Goal: Information Seeking & Learning: Get advice/opinions

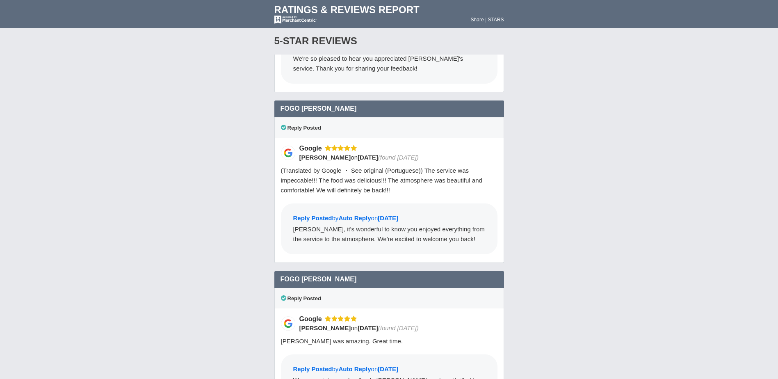
scroll to position [4115, 0]
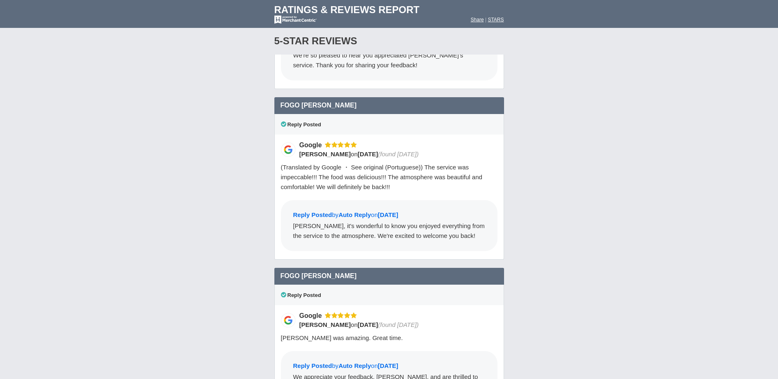
click at [411, 164] on span "(Translated by Google ・ See original (Portuguese)) The service was impeccable!!…" at bounding box center [381, 177] width 201 height 27
click at [407, 162] on div "(Translated by Google ・ See original (Portuguese)) The service was impeccable!!…" at bounding box center [389, 177] width 217 height 30
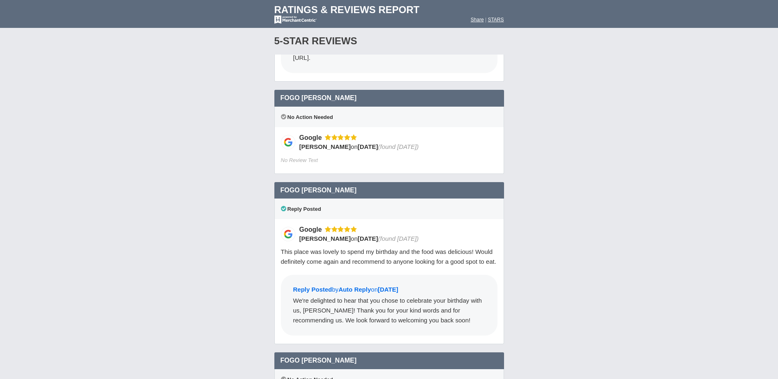
scroll to position [5264, 0]
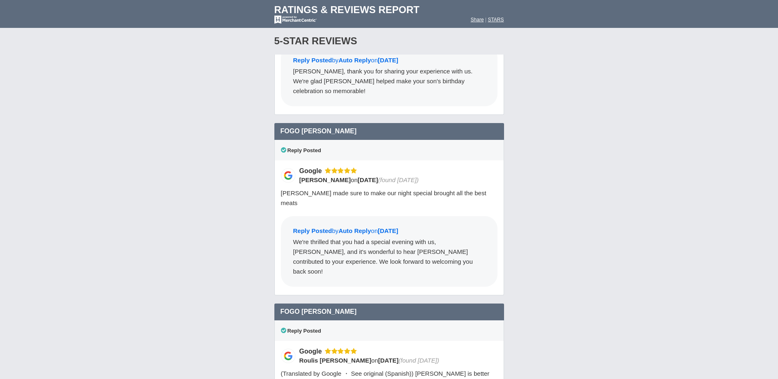
scroll to position [7849, 0]
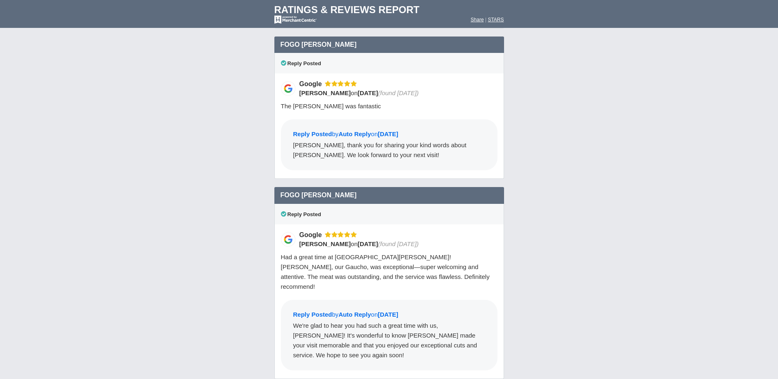
scroll to position [2176, 0]
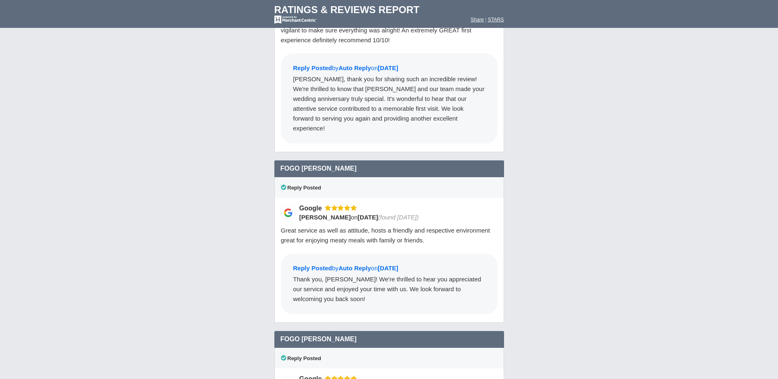
scroll to position [2669, 0]
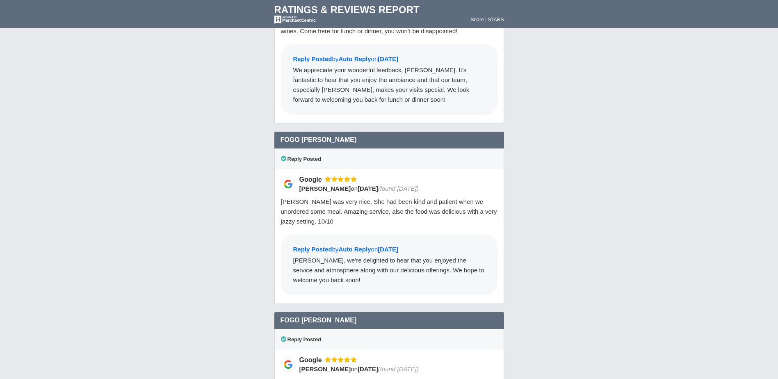
scroll to position [3530, 0]
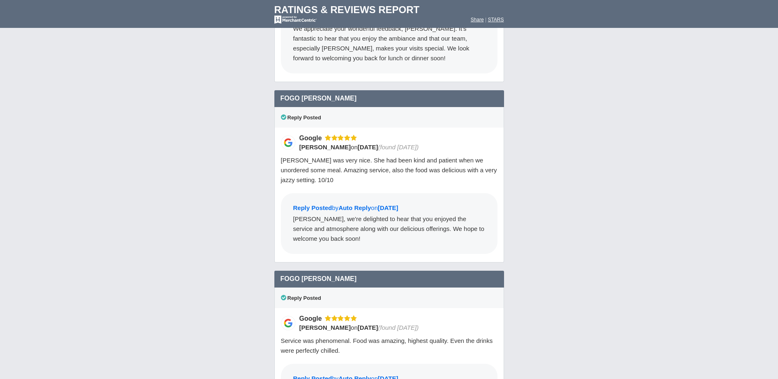
scroll to position [3653, 0]
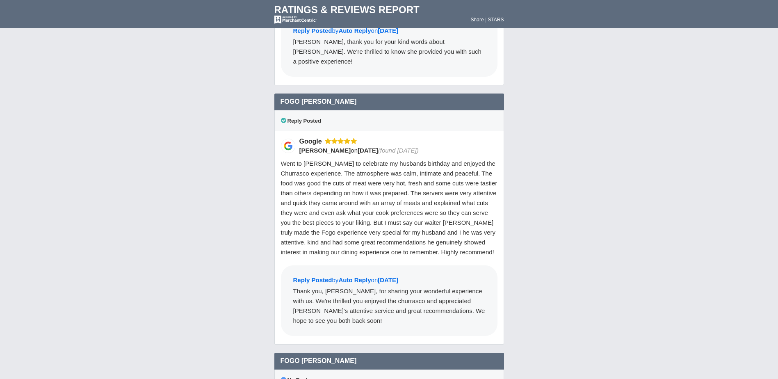
scroll to position [4433, 0]
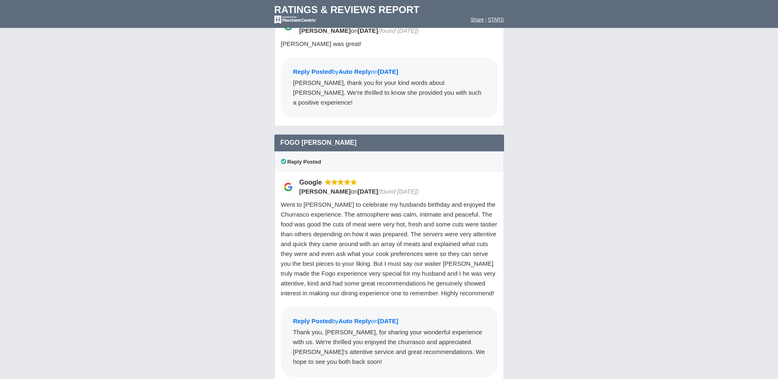
click at [576, 120] on div "Loading Reviews... Search locations Rating ( 0 ) 1 2 3 4 5 0 ) Group Social Site" at bounding box center [389, 109] width 778 height 7983
click at [352, 206] on span "Went to [PERSON_NAME] to celebrate my husbands birthday and enjoyed the Churras…" at bounding box center [389, 249] width 217 height 96
click at [382, 213] on span "Went to [PERSON_NAME] to celebrate my husbands birthday and enjoyed the Churras…" at bounding box center [389, 249] width 217 height 96
click at [404, 217] on span "Went to [PERSON_NAME] to celebrate my husbands birthday and enjoyed the Churras…" at bounding box center [389, 249] width 217 height 96
click at [430, 203] on span "Went to [PERSON_NAME] to celebrate my husbands birthday and enjoyed the Churras…" at bounding box center [389, 249] width 217 height 96
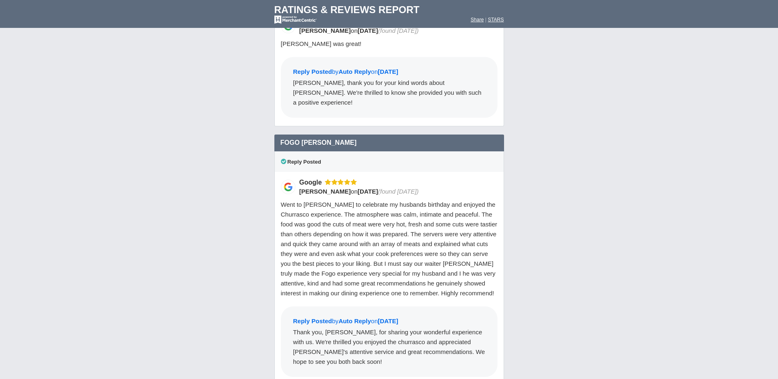
click at [396, 215] on span "Went to [PERSON_NAME] to celebrate my husbands birthday and enjoyed the Churras…" at bounding box center [389, 249] width 217 height 96
click at [424, 201] on span "Went to [PERSON_NAME] to celebrate my husbands birthday and enjoyed the Churras…" at bounding box center [389, 249] width 217 height 96
click at [454, 201] on span "Went to [PERSON_NAME] to celebrate my husbands birthday and enjoyed the Churras…" at bounding box center [389, 249] width 217 height 96
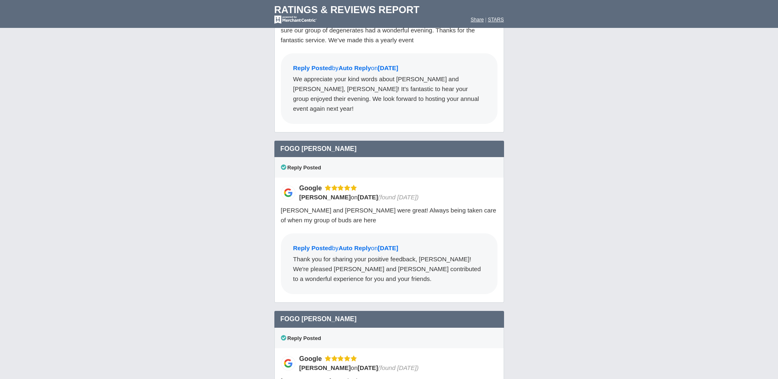
scroll to position [5212, 0]
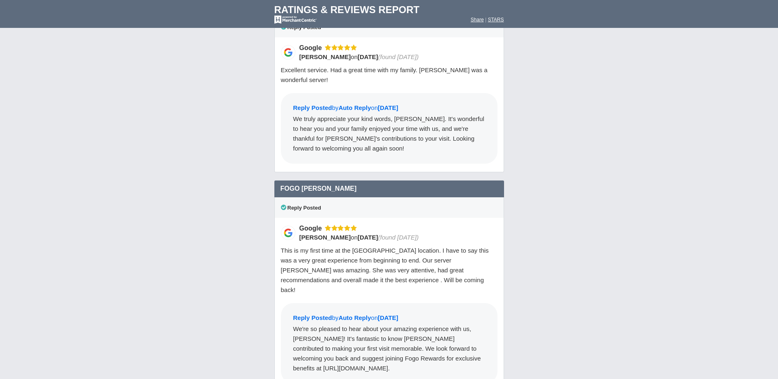
scroll to position [5869, 0]
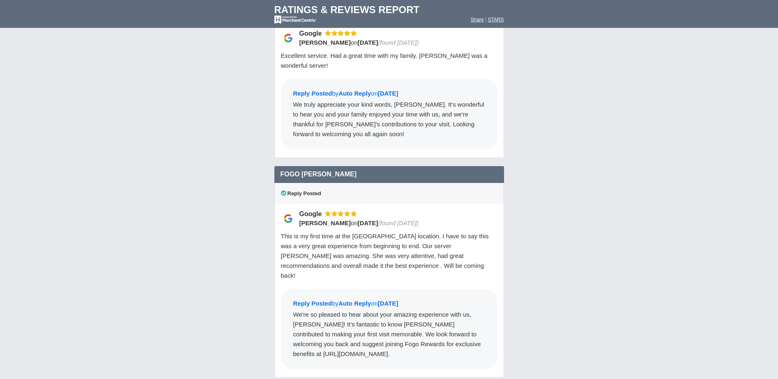
click at [428, 233] on span "This is my first time at the [GEOGRAPHIC_DATA] location. I have to say this was…" at bounding box center [385, 256] width 208 height 46
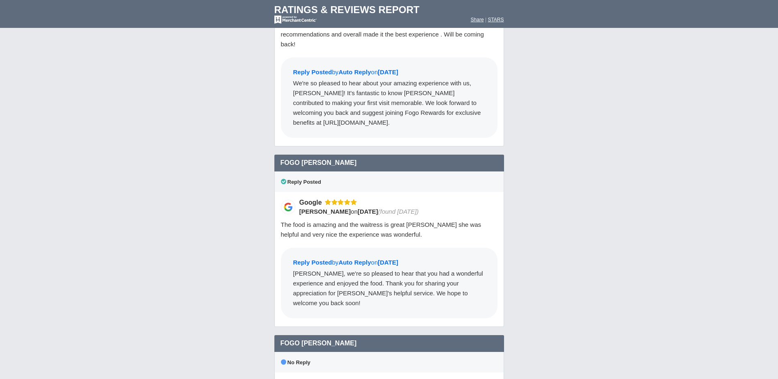
scroll to position [6115, 0]
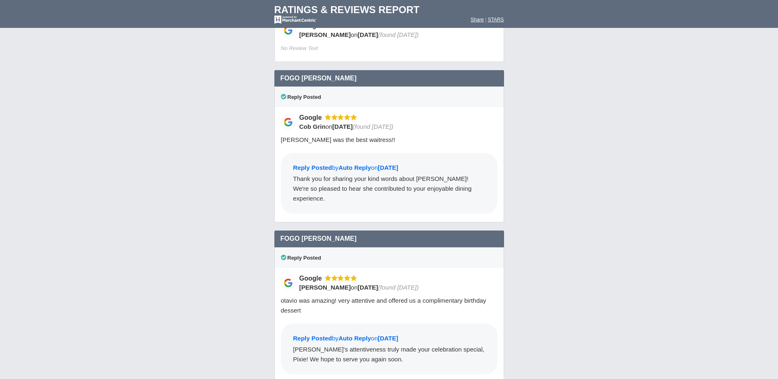
scroll to position [6443, 0]
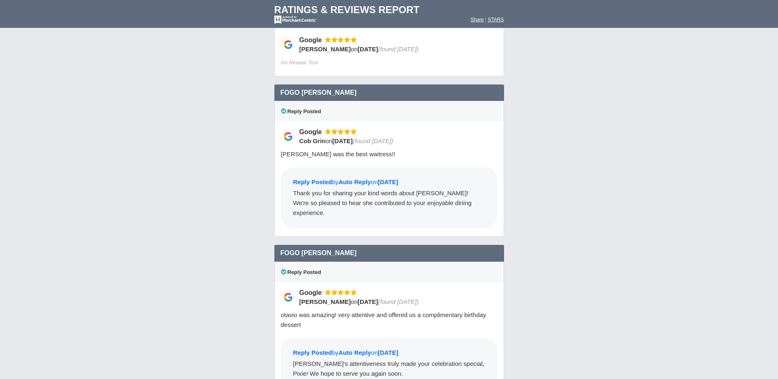
click at [422, 311] on span "otavio was amazing! very attentive and offered us a complimentary birthday dess…" at bounding box center [384, 319] width 206 height 17
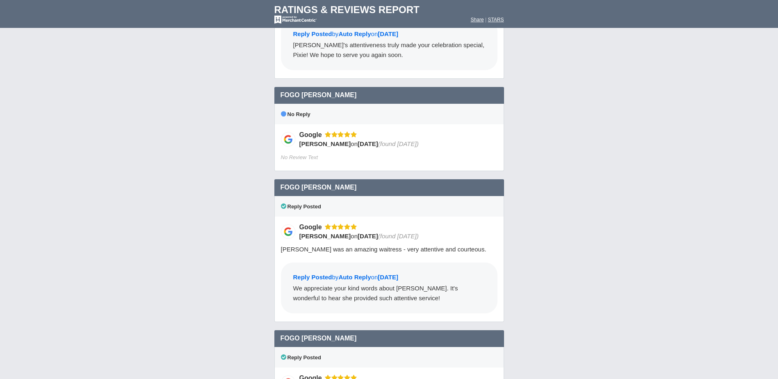
scroll to position [6772, 0]
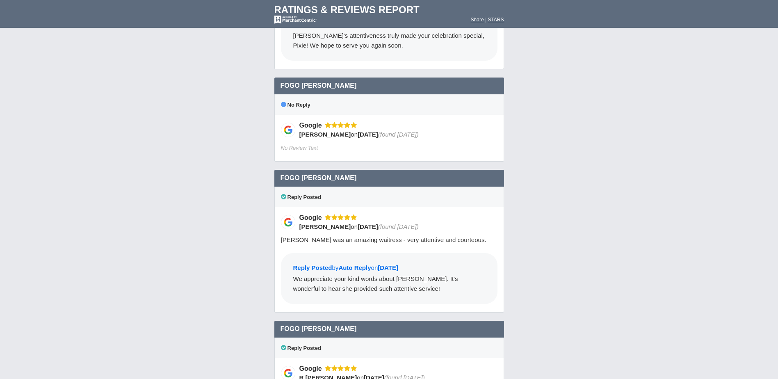
click at [447, 236] on span "[PERSON_NAME] was an amazing waitress - very attentive and courteous." at bounding box center [384, 239] width 206 height 7
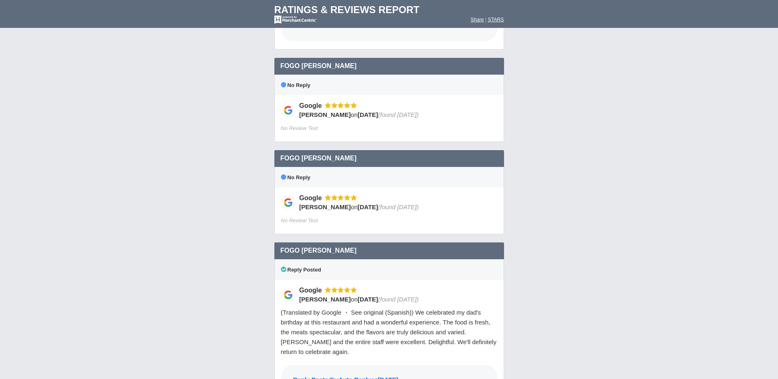
scroll to position [7879, 0]
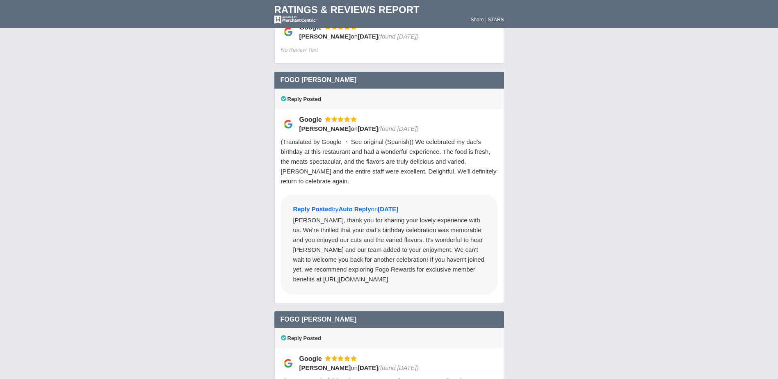
scroll to position [8019, 0]
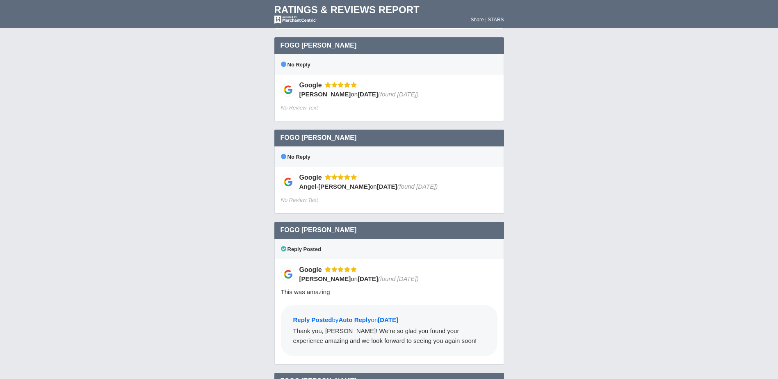
scroll to position [535, 0]
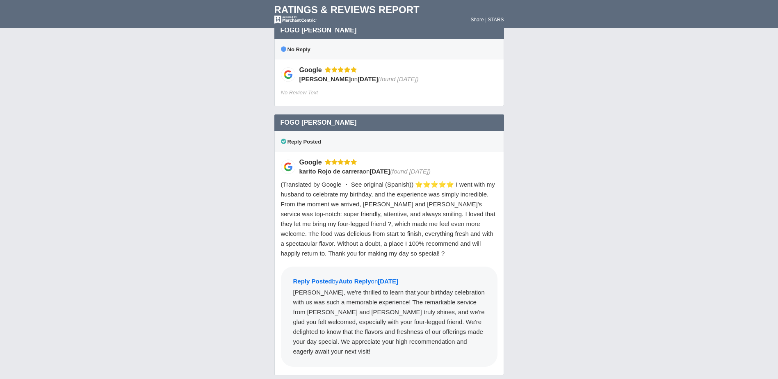
scroll to position [1561, 0]
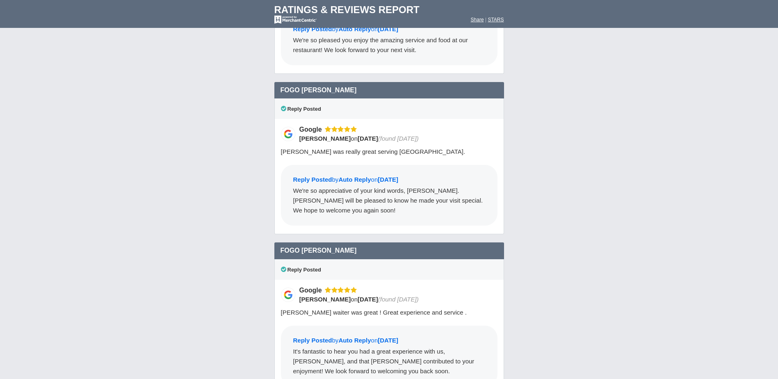
scroll to position [2012, 0]
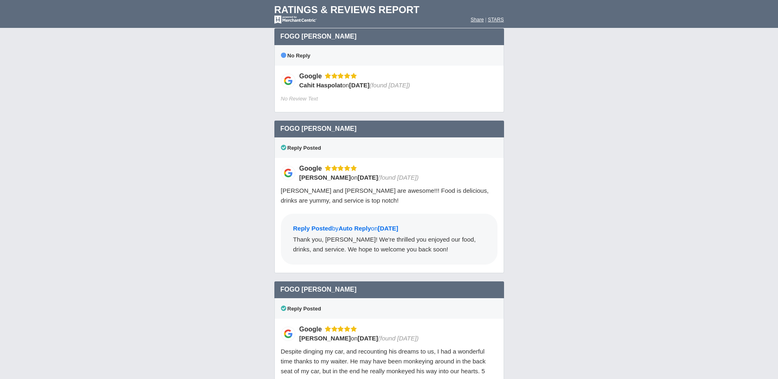
scroll to position [2422, 0]
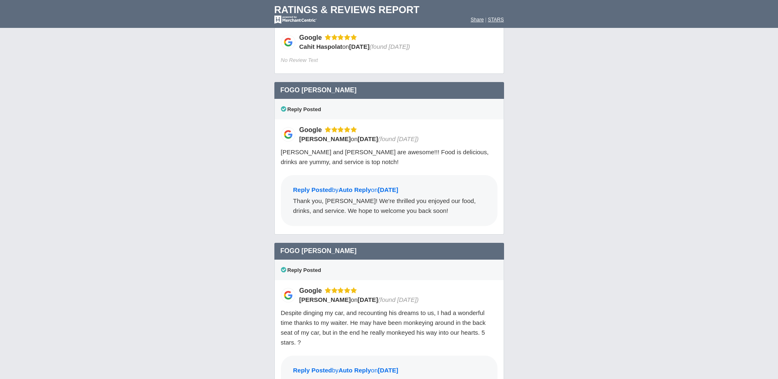
click at [540, 138] on div "Loading Reviews... Search locations Rating ( 0 ) 1 2 3 4 5 0 ) Group Social Site" at bounding box center [389, 279] width 778 height 4302
click at [567, 151] on div "Loading Reviews... Search locations Rating ( 0 ) 1 2 3 4 5 0 ) Group Social Site" at bounding box center [389, 279] width 778 height 4302
click at [563, 150] on div "Loading Reviews... Search locations Rating ( 0 ) 1 2 3 4 5 0 ) Group Social Site" at bounding box center [389, 279] width 778 height 4302
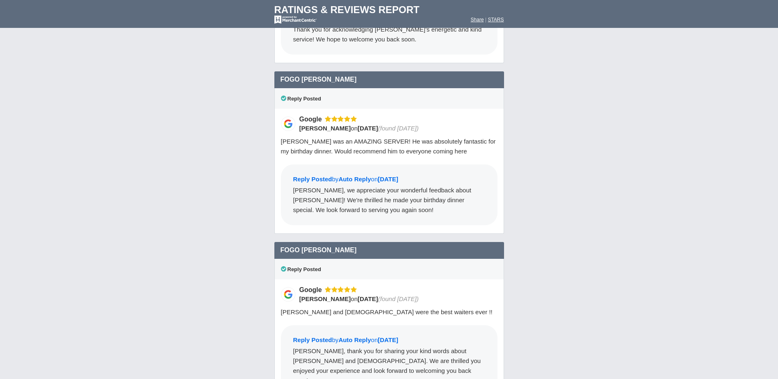
scroll to position [3120, 0]
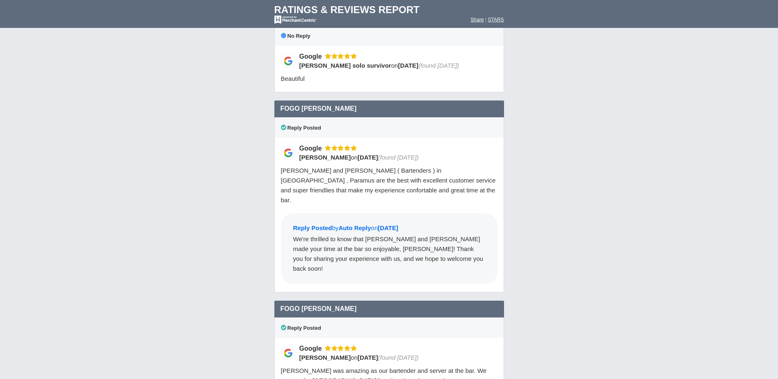
scroll to position [3612, 0]
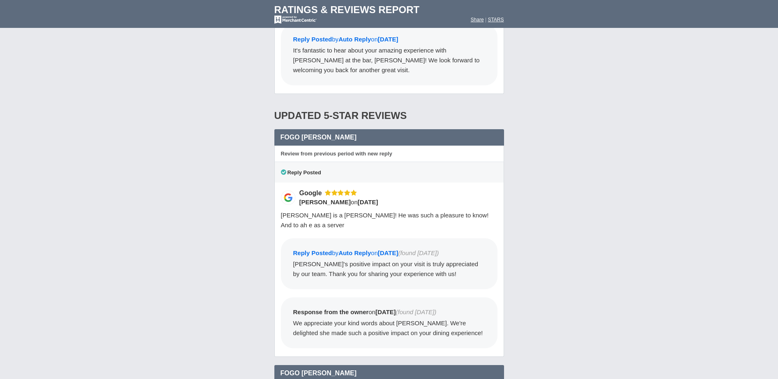
scroll to position [3982, 0]
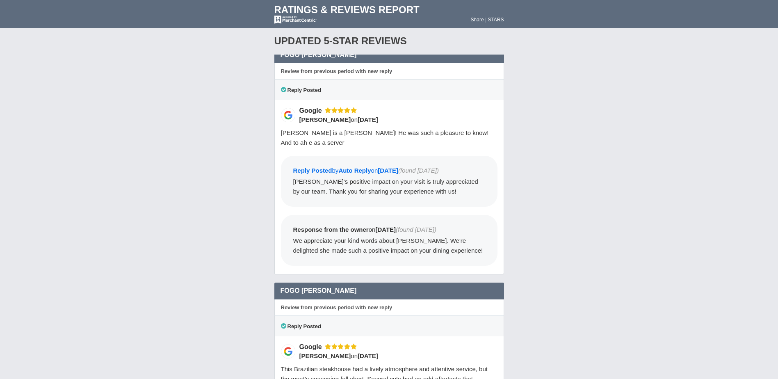
scroll to position [4105, 0]
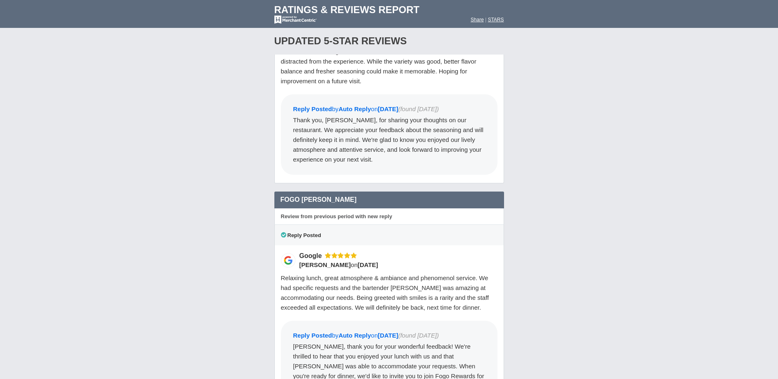
scroll to position [4392, 0]
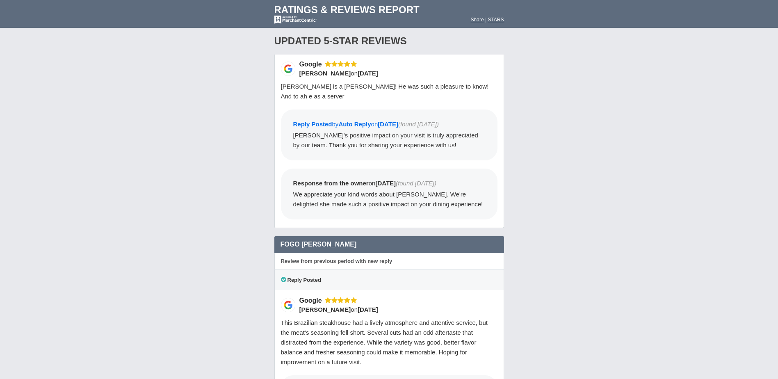
scroll to position [4066, 0]
